Goal: Check status: Check status

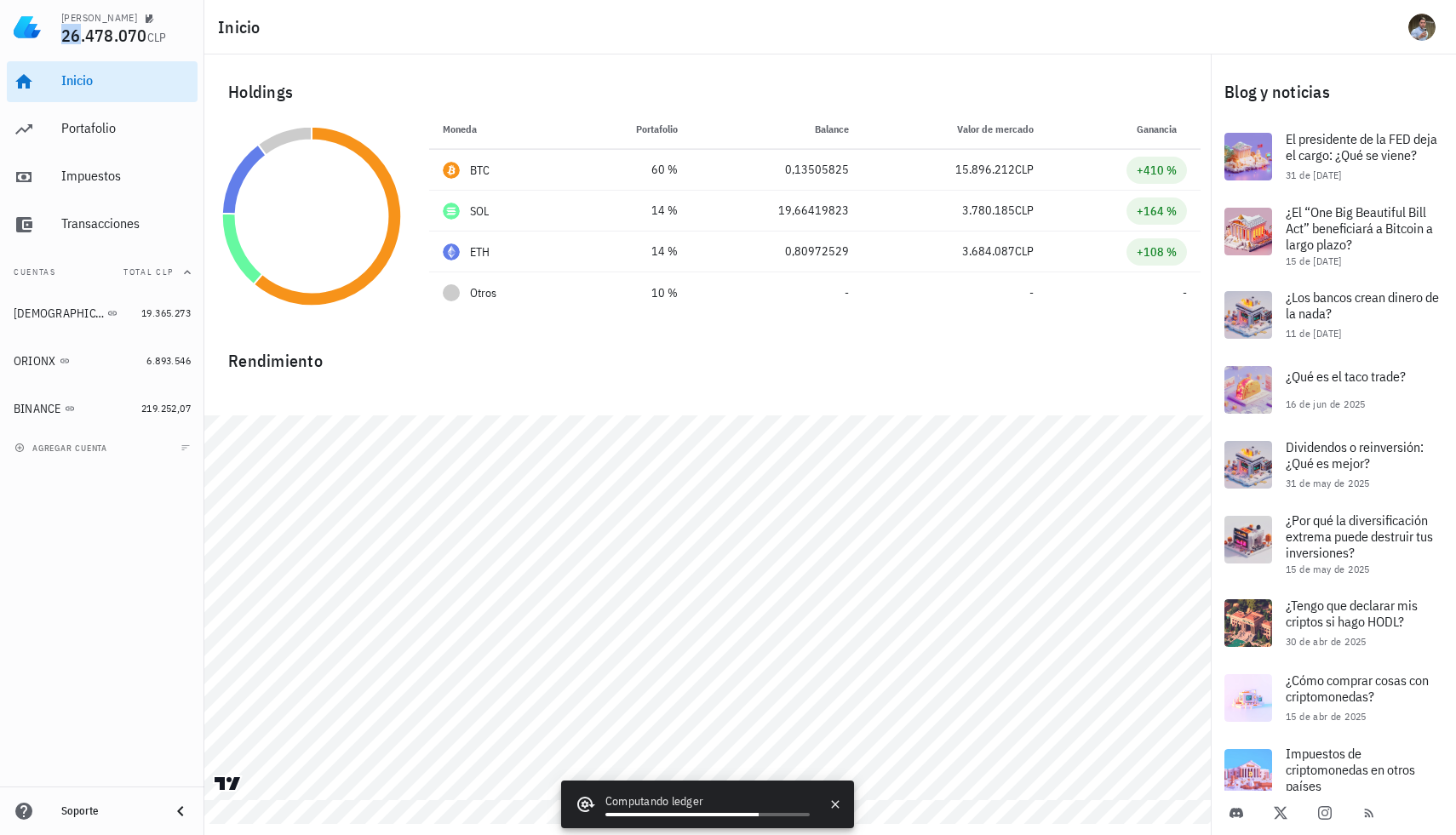
drag, startPoint x: 59, startPoint y: 35, endPoint x: 79, endPoint y: 35, distance: 20.0
click at [79, 35] on div "Alonso Flores 26.478.070 CLP" at bounding box center [102, 27] width 205 height 54
click at [79, 35] on span "26.478.070" at bounding box center [104, 35] width 86 height 23
drag, startPoint x: 80, startPoint y: 35, endPoint x: 109, endPoint y: 35, distance: 29.0
click at [111, 35] on span "26.478.070" at bounding box center [104, 35] width 86 height 23
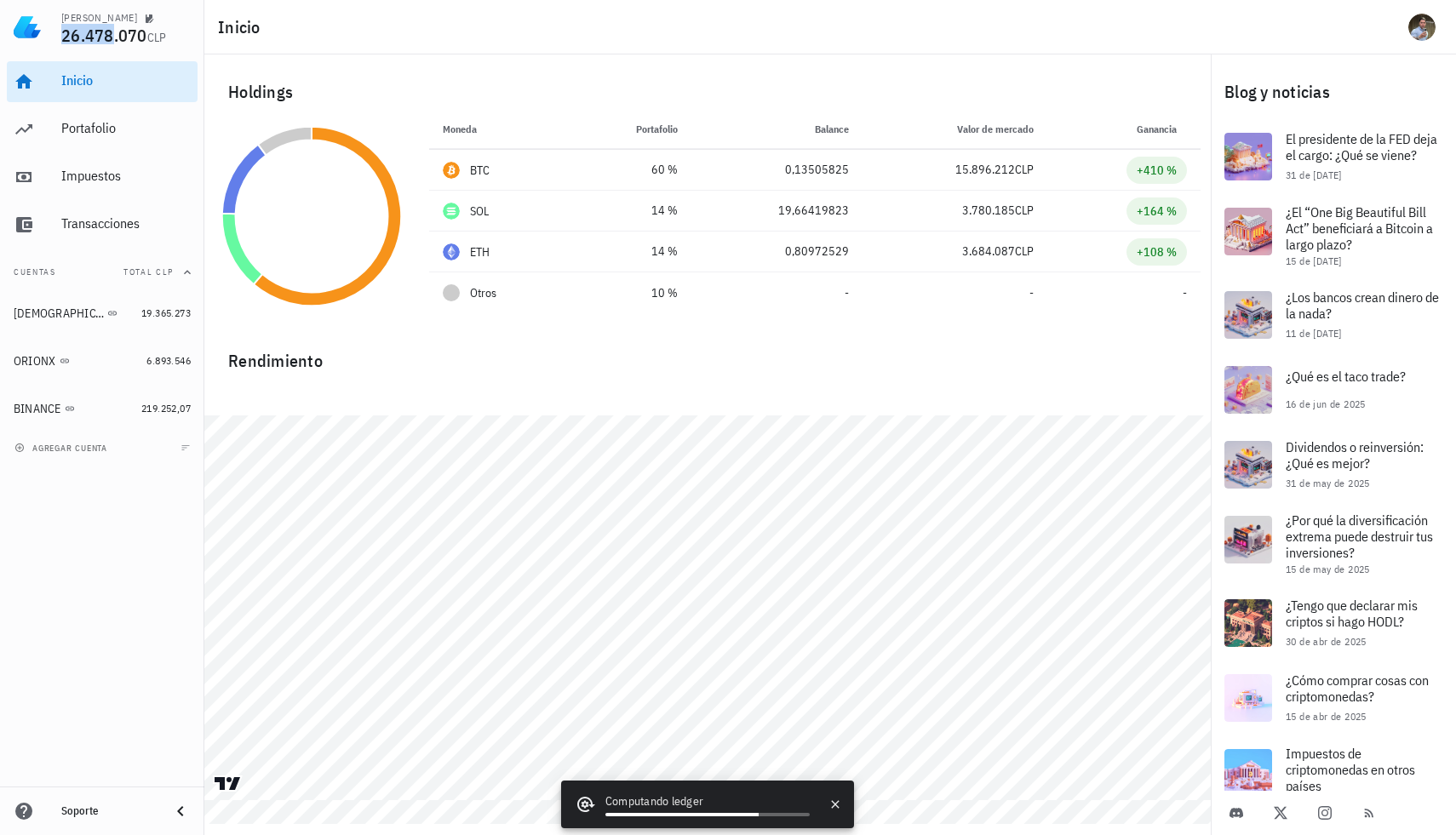
click at [109, 35] on span "26.478.070" at bounding box center [104, 35] width 86 height 23
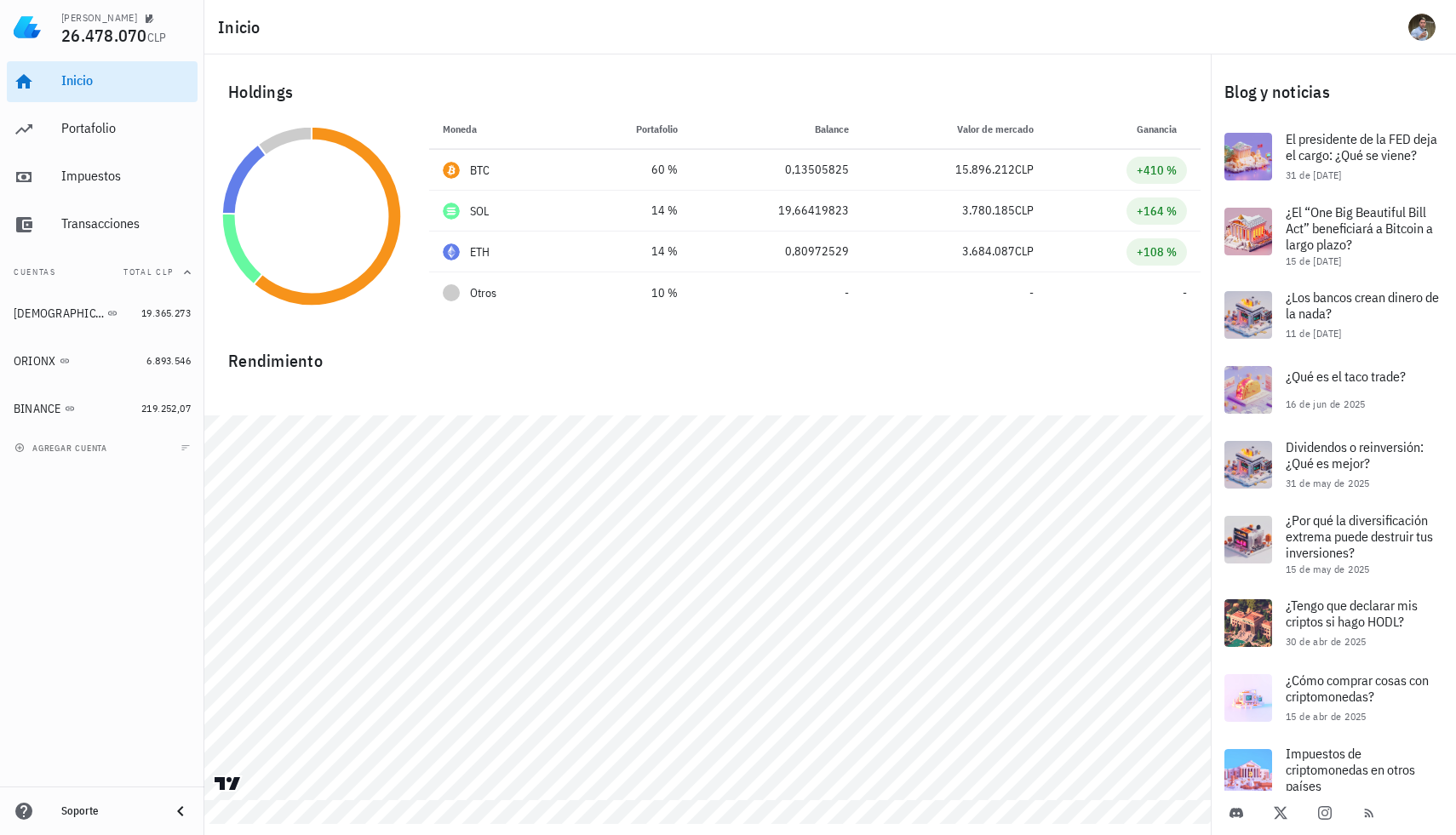
click at [1000, 87] on div "Holdings" at bounding box center [707, 92] width 986 height 54
click at [99, 111] on div "Portafolio" at bounding box center [126, 129] width 130 height 39
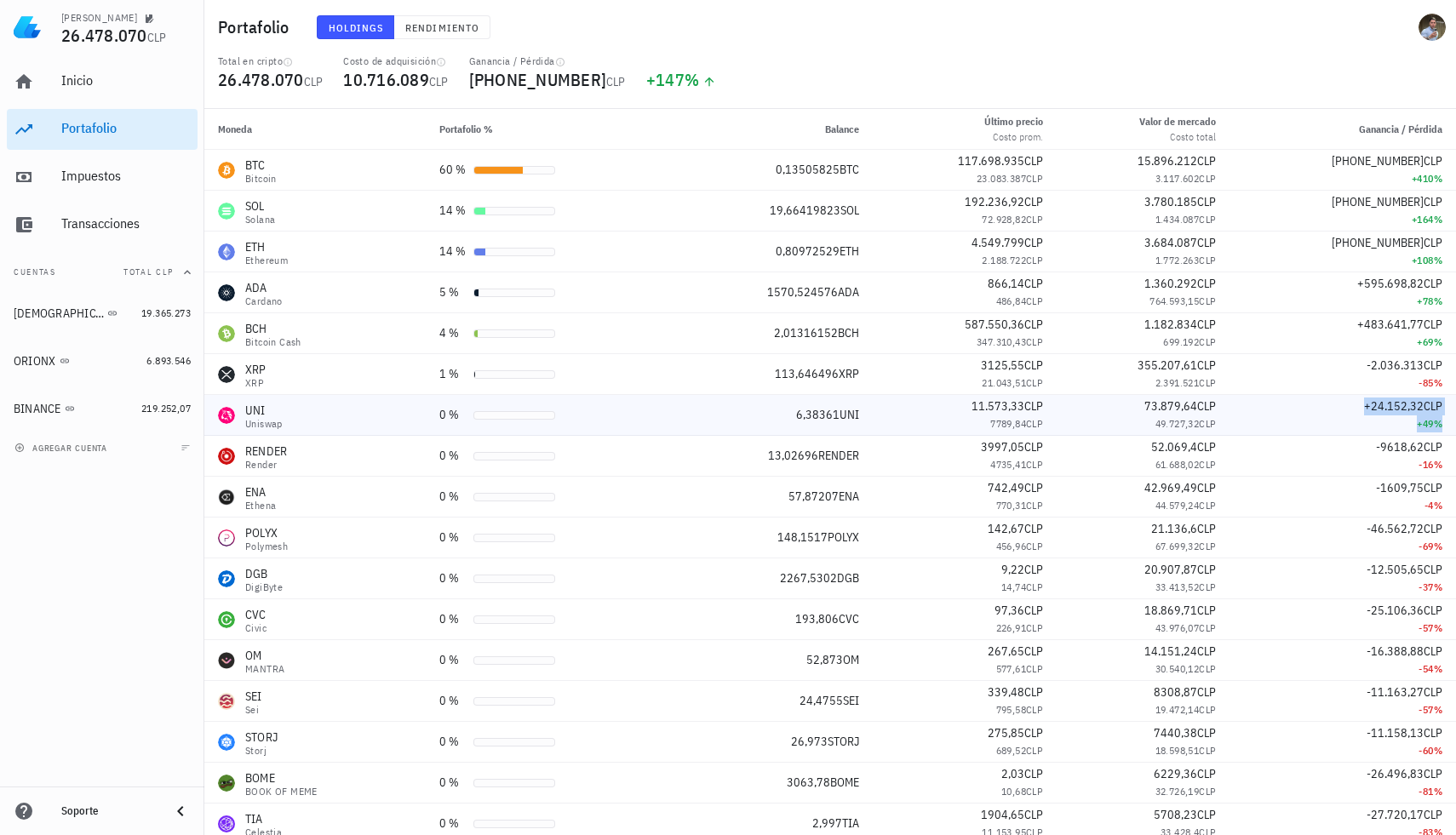
drag, startPoint x: 1364, startPoint y: 407, endPoint x: 1437, endPoint y: 423, distance: 74.7
click at [1437, 423] on td "+24.152,32 CLP +49 %" at bounding box center [1342, 416] width 226 height 41
drag, startPoint x: 1361, startPoint y: 486, endPoint x: 1435, endPoint y: 510, distance: 77.8
click at [1435, 510] on td "-1609,75 CLP -4 %" at bounding box center [1342, 498] width 226 height 41
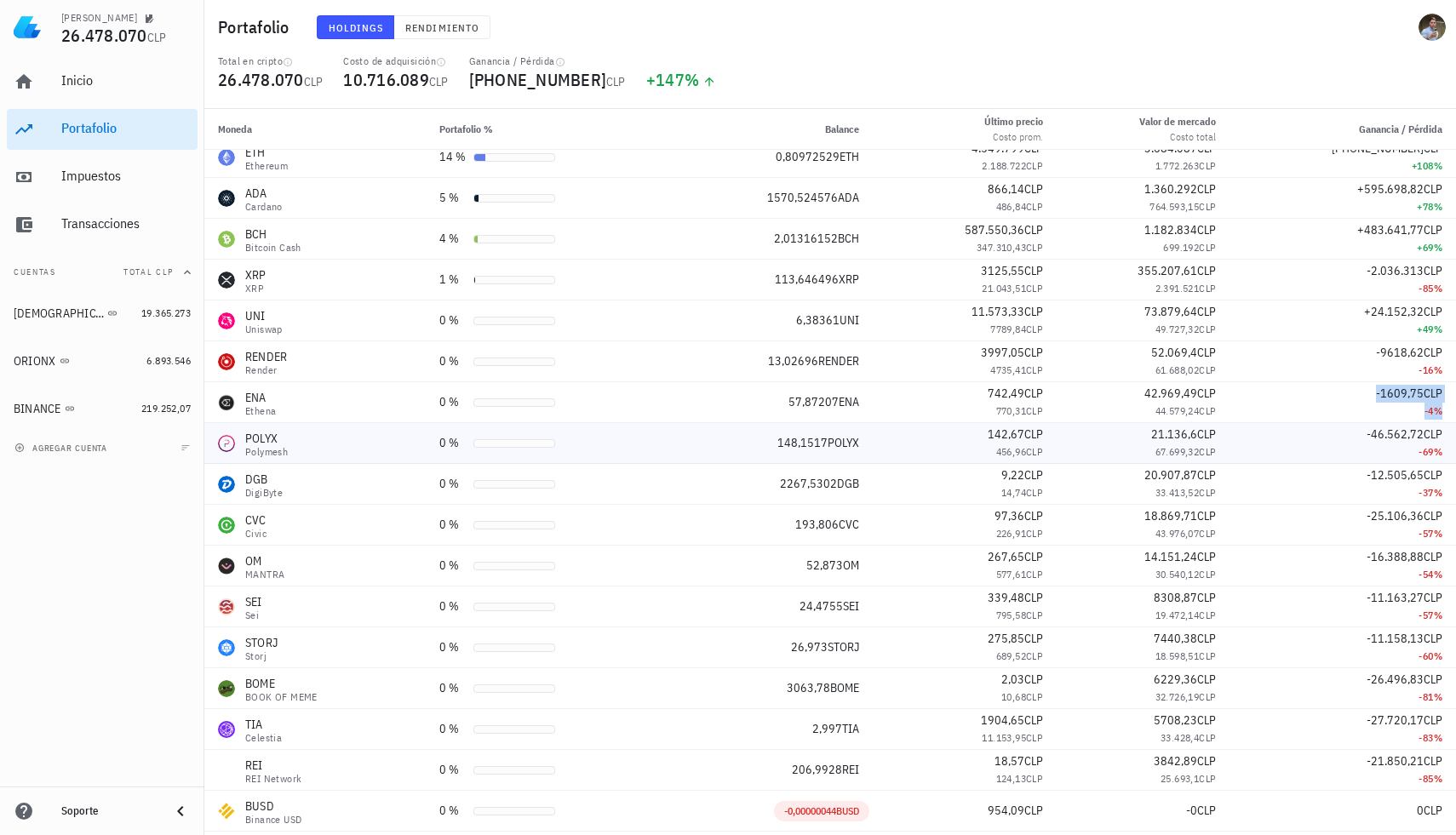
scroll to position [96, 0]
drag, startPoint x: 1410, startPoint y: 491, endPoint x: 1428, endPoint y: 491, distance: 18.0
click at [1427, 491] on div "-37 %" at bounding box center [1343, 491] width 199 height 17
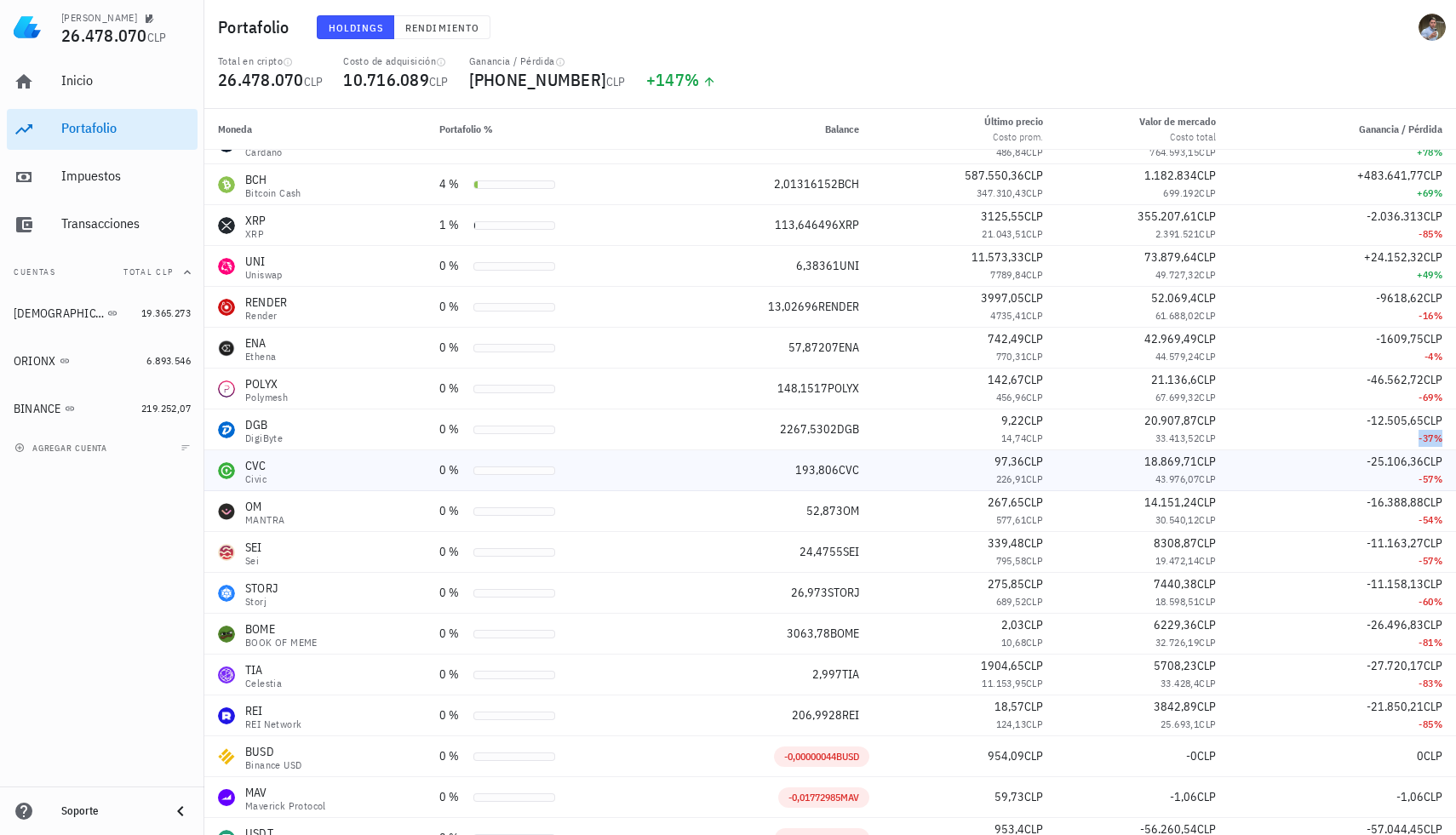
scroll to position [0, 0]
